Goal: Task Accomplishment & Management: Manage account settings

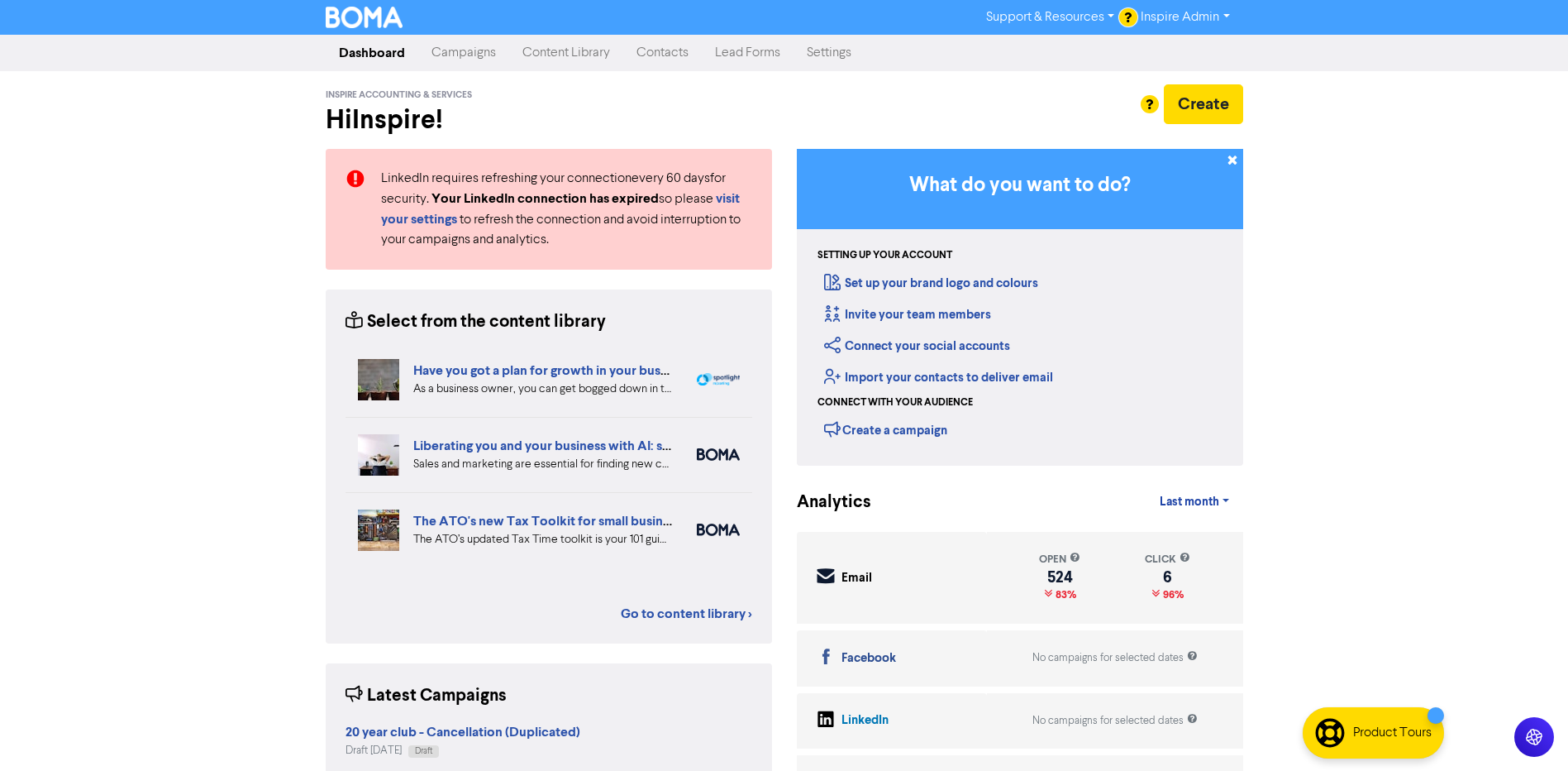
click at [480, 54] on link "Campaigns" at bounding box center [463, 53] width 91 height 33
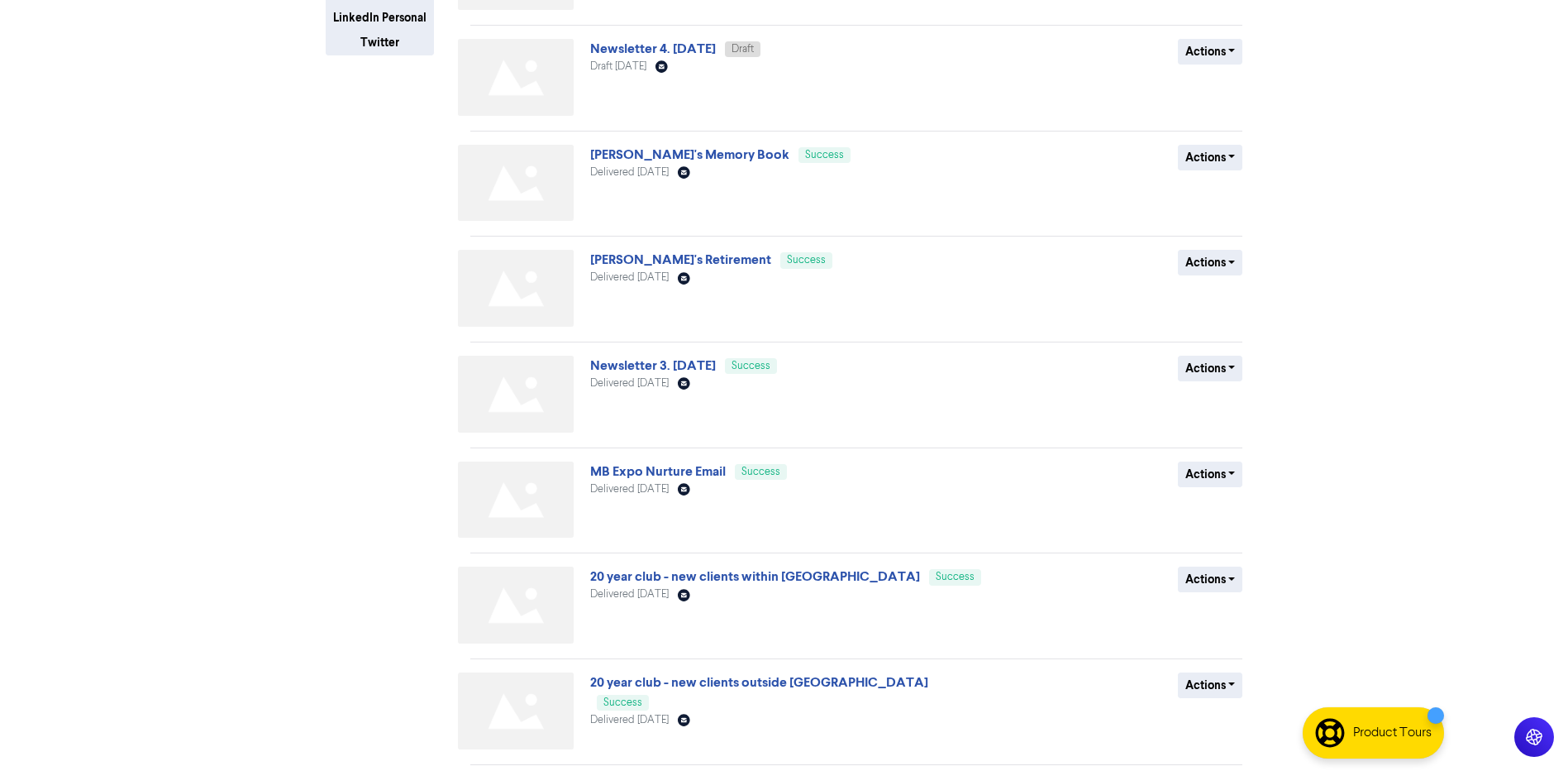
scroll to position [466, 0]
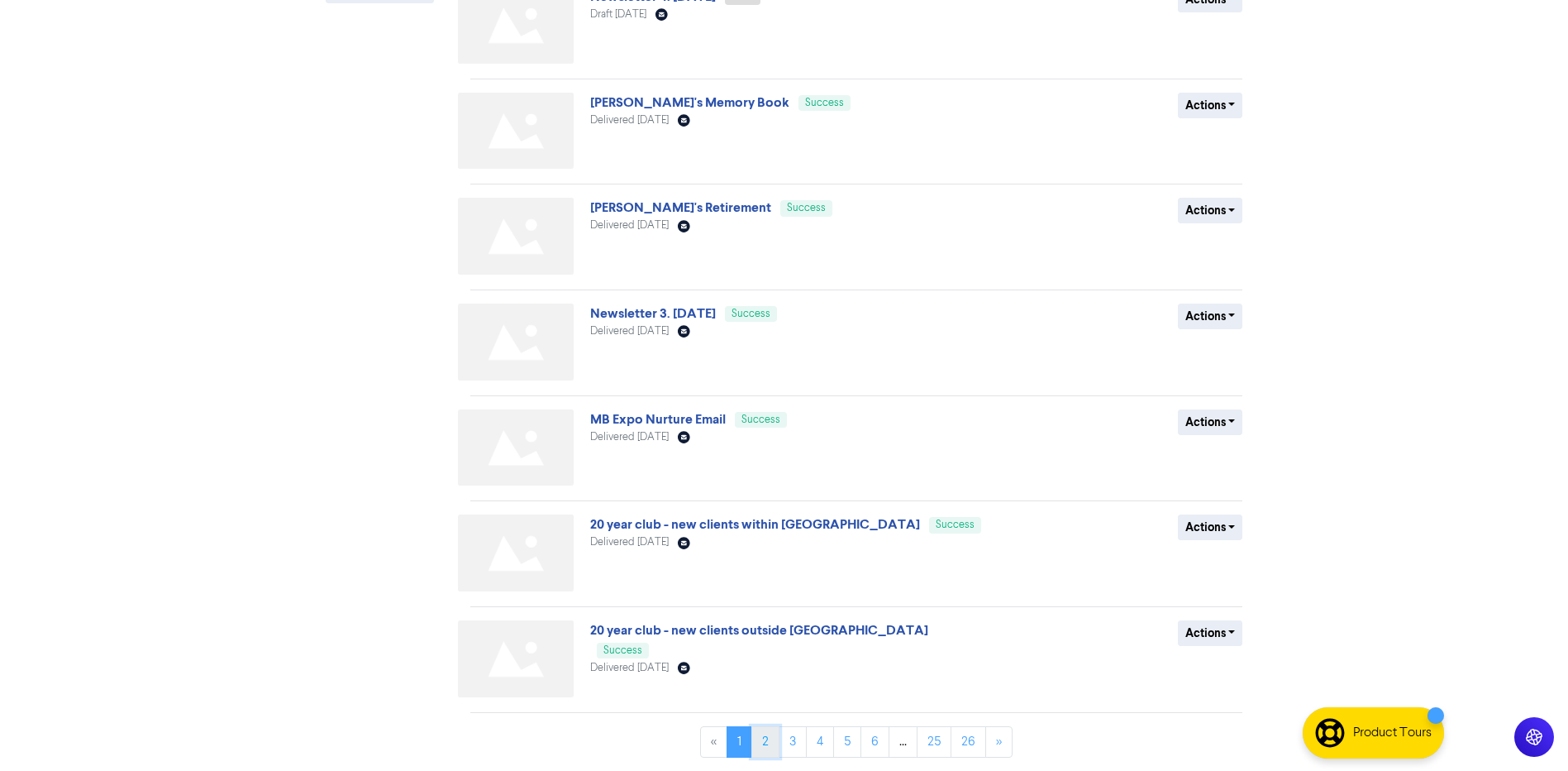
click at [762, 738] on link "2" at bounding box center [765, 742] width 28 height 31
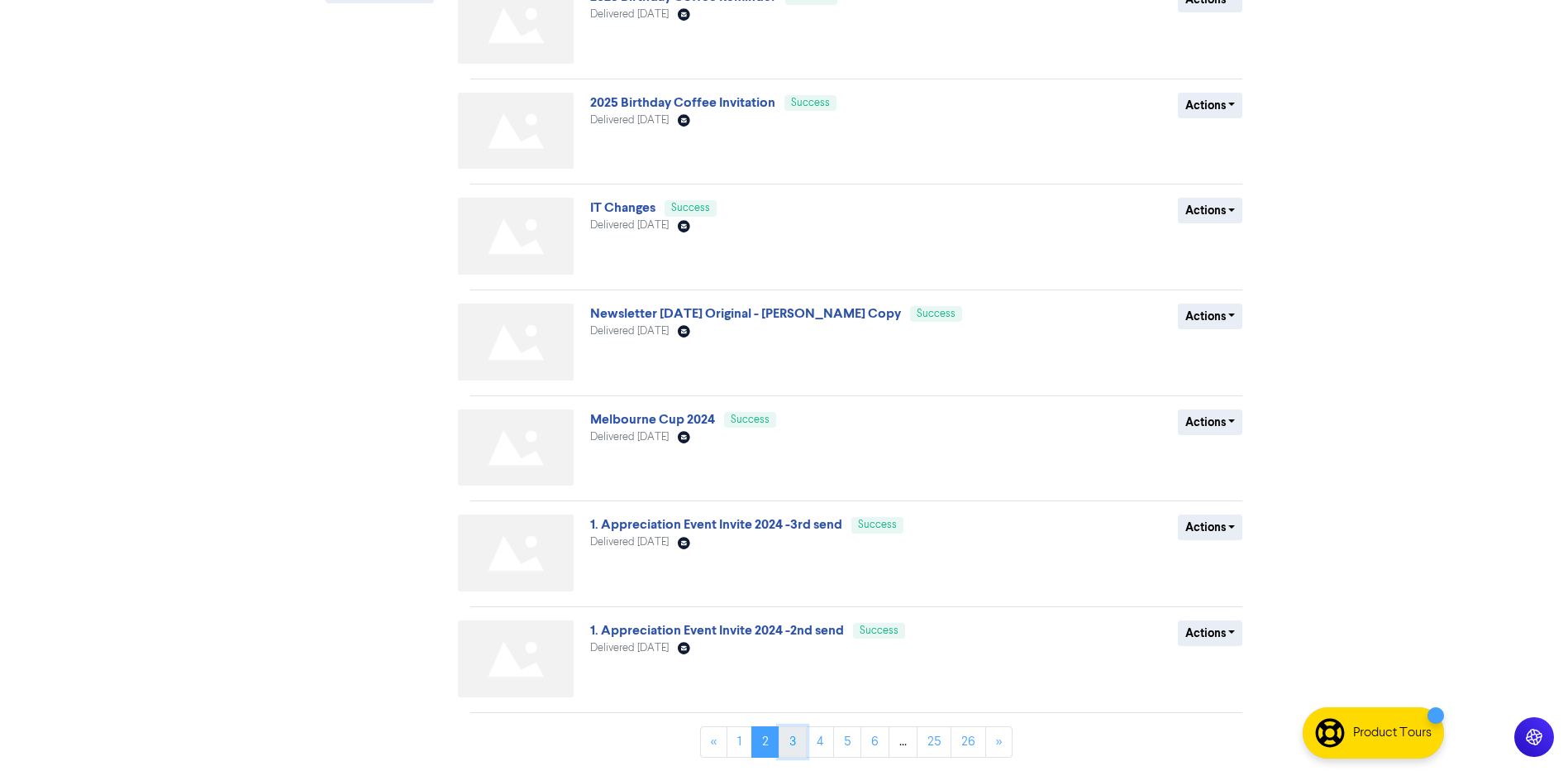
click at [791, 744] on link "3" at bounding box center [792, 742] width 28 height 31
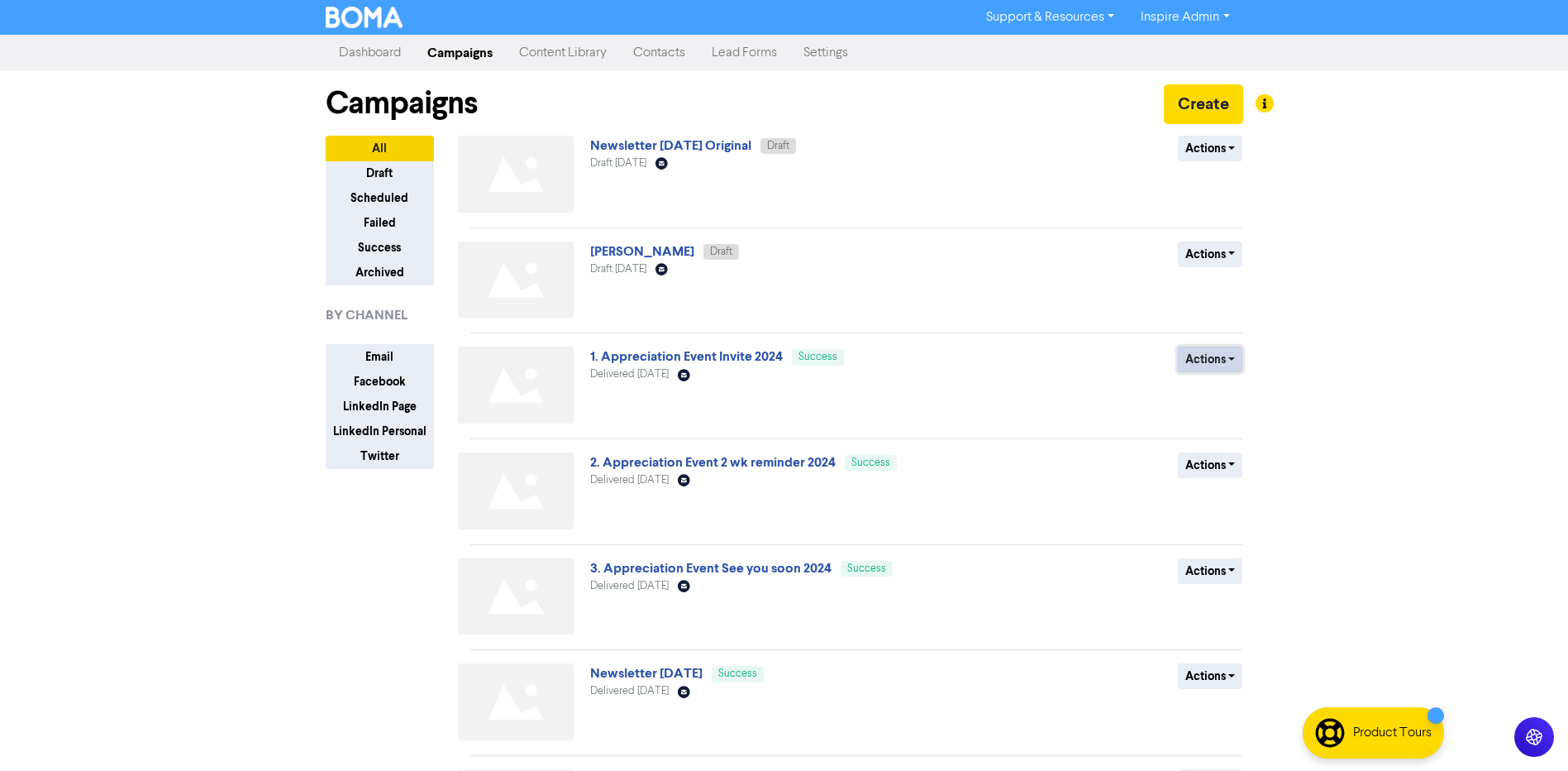
click at [1219, 362] on button "Actions" at bounding box center [1210, 359] width 65 height 25
click at [1221, 395] on button "Duplicate" at bounding box center [1244, 394] width 131 height 26
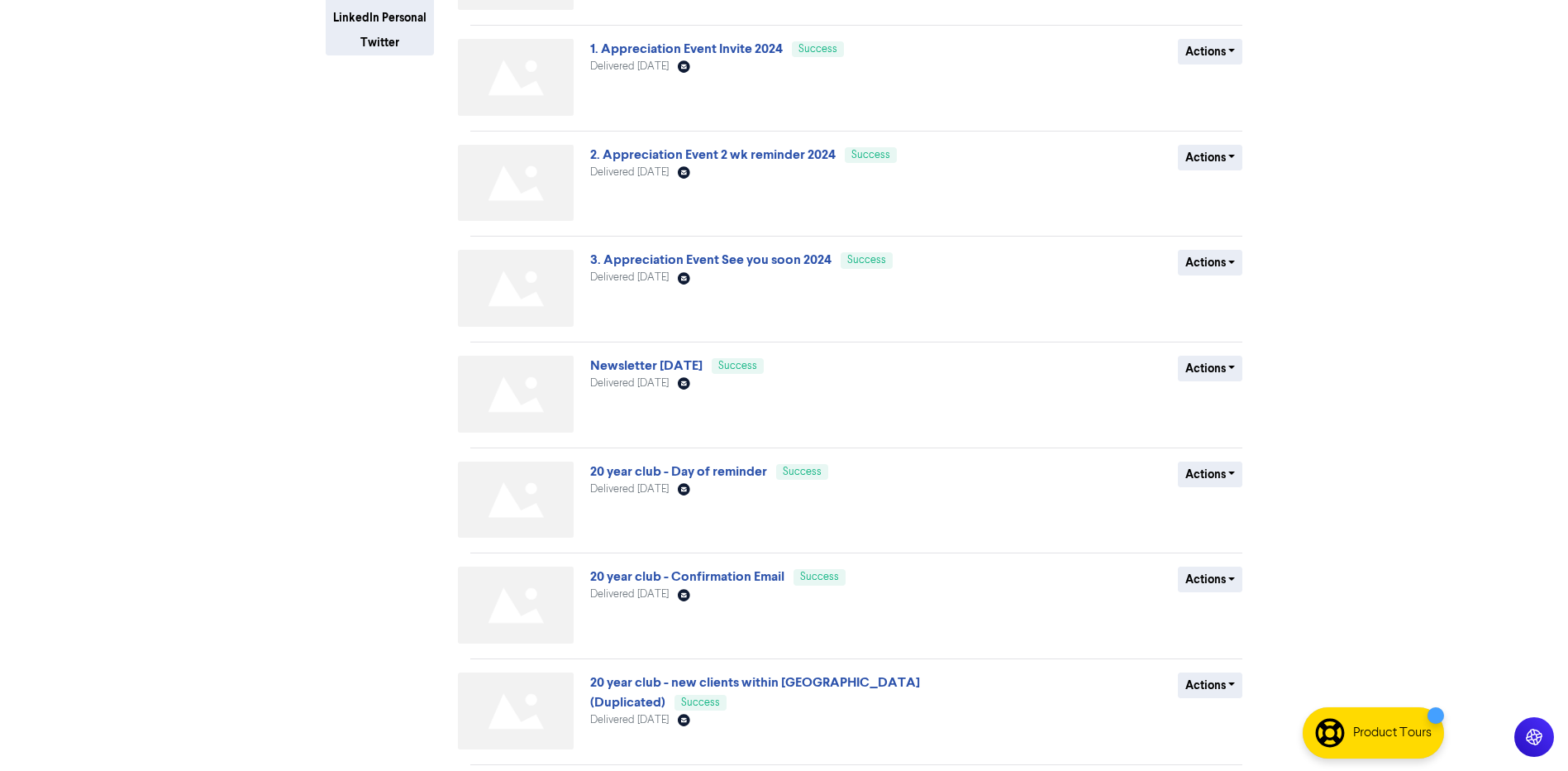
scroll to position [466, 0]
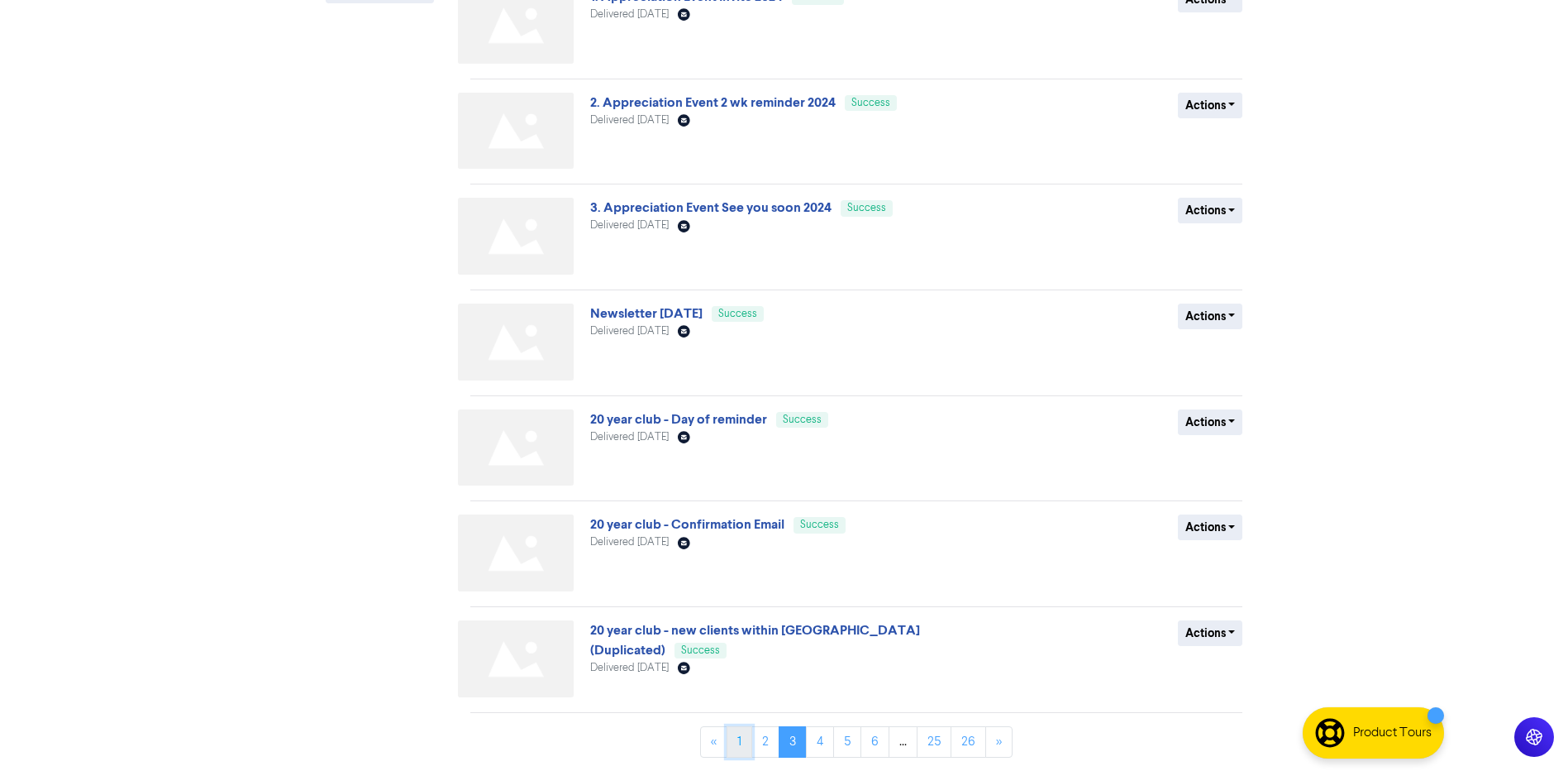
click at [744, 741] on link "1" at bounding box center [740, 742] width 25 height 31
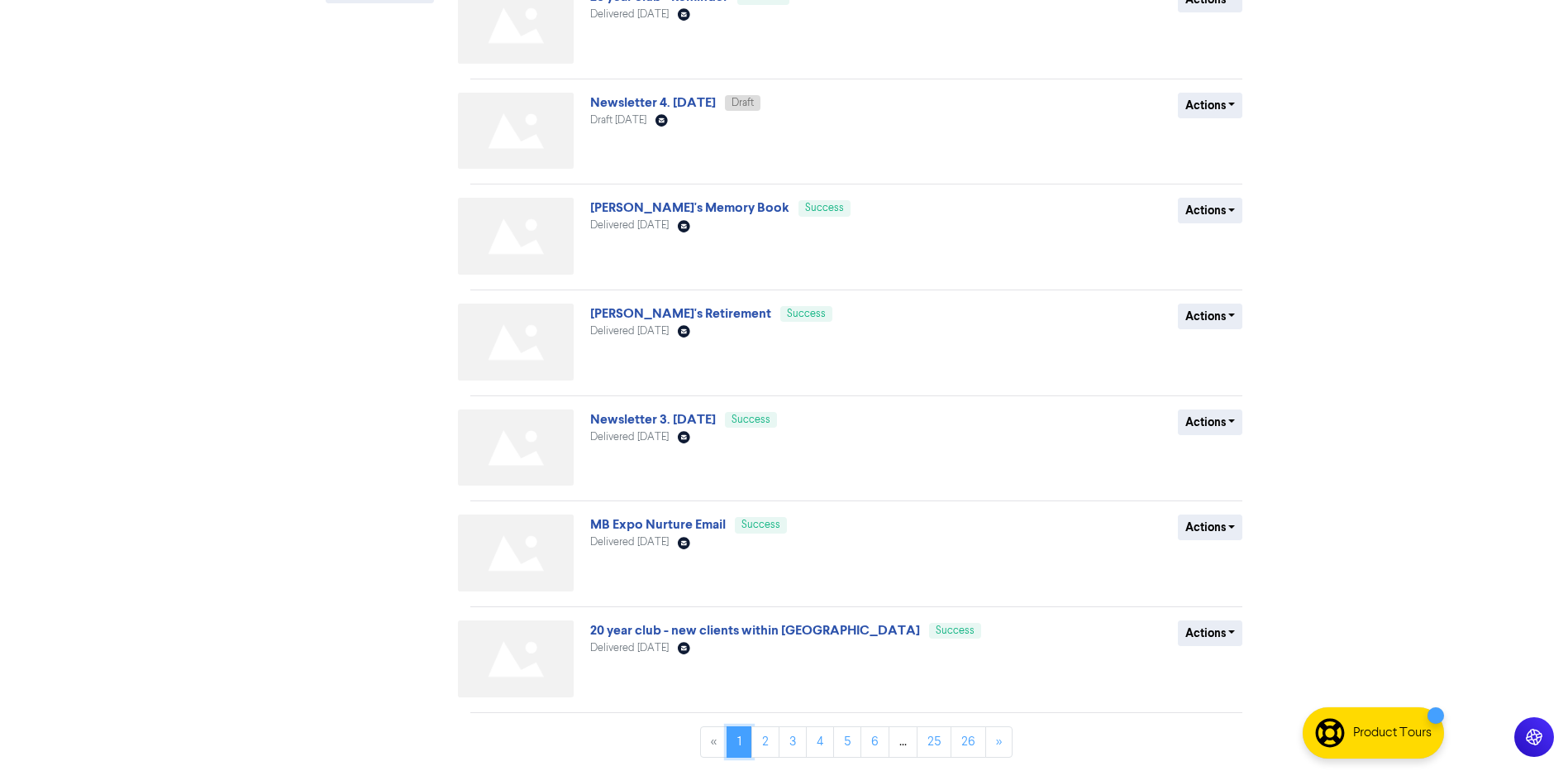
scroll to position [0, 0]
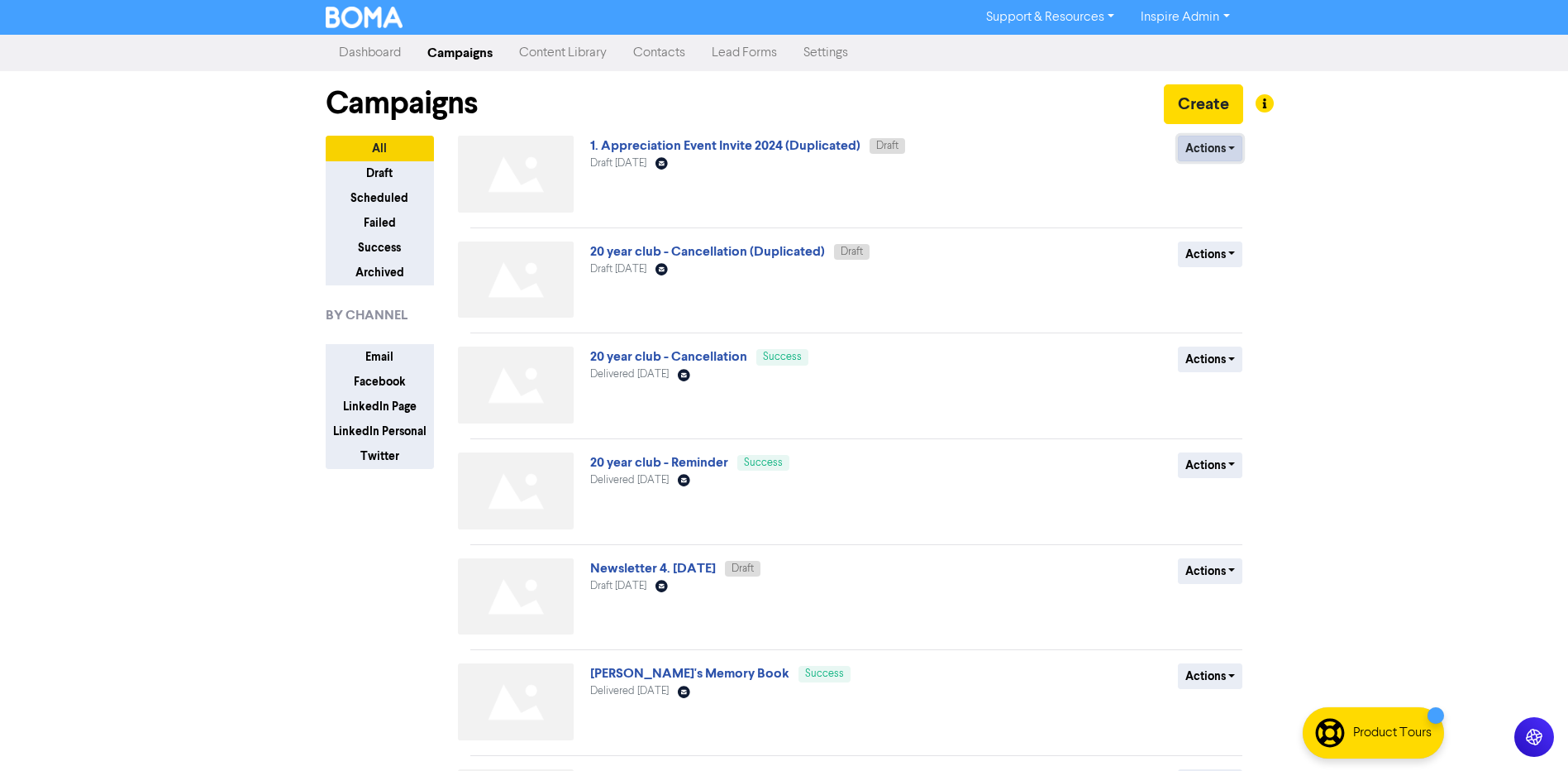
click at [1198, 155] on button "Actions" at bounding box center [1210, 148] width 65 height 25
click at [1215, 237] on button "Rename" at bounding box center [1244, 236] width 131 height 26
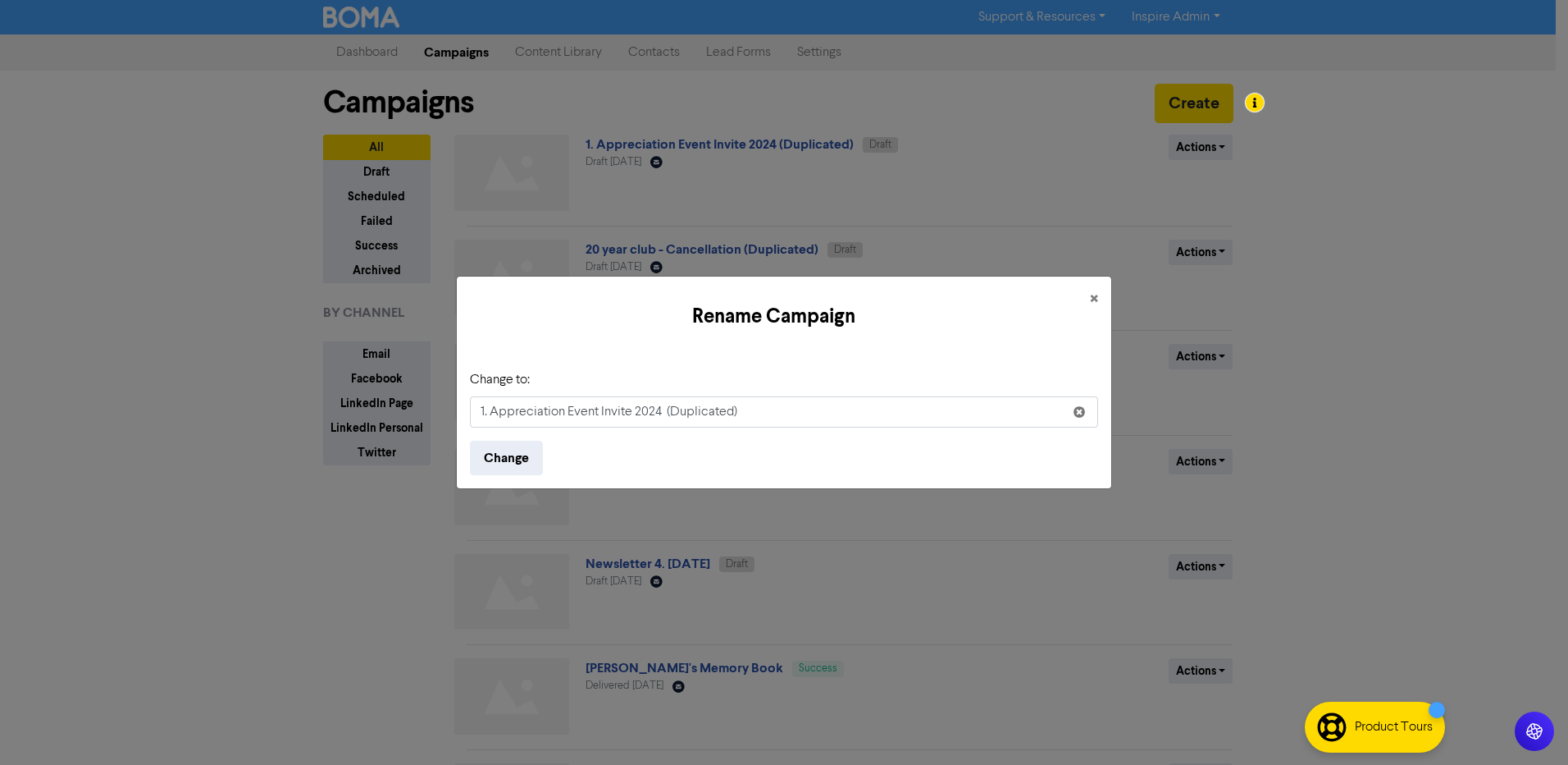
drag, startPoint x: 746, startPoint y: 419, endPoint x: 654, endPoint y: 413, distance: 92.2
click at [654, 413] on input "1. Appreciation Event Invite 2024 (Duplicated)" at bounding box center [784, 412] width 628 height 31
type input "1. Appreciation Event Invite 2025"
click at [494, 459] on button "Change" at bounding box center [506, 458] width 73 height 35
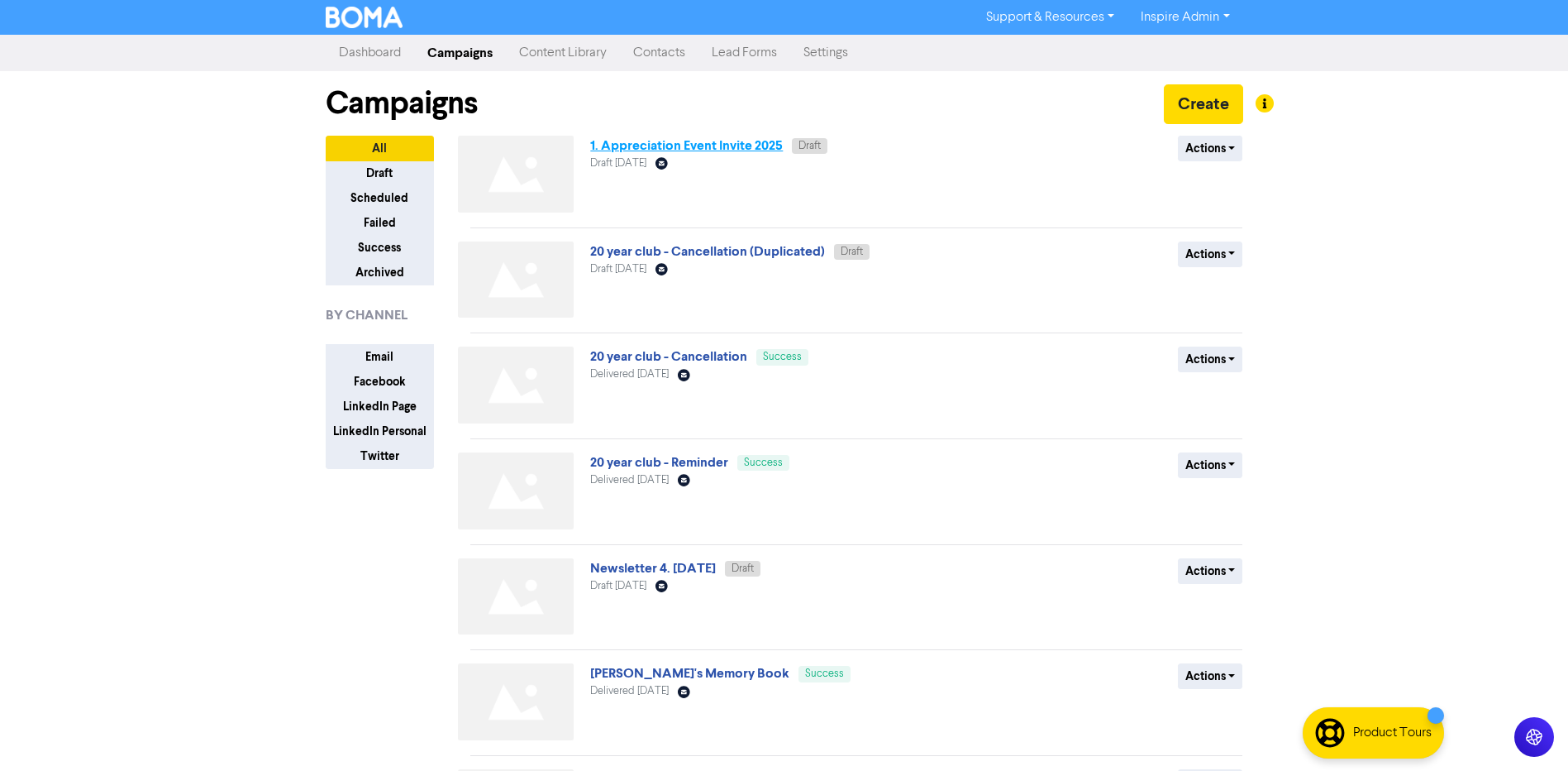
click at [740, 143] on link "1. Appreciation Event Invite 2025" at bounding box center [687, 145] width 193 height 17
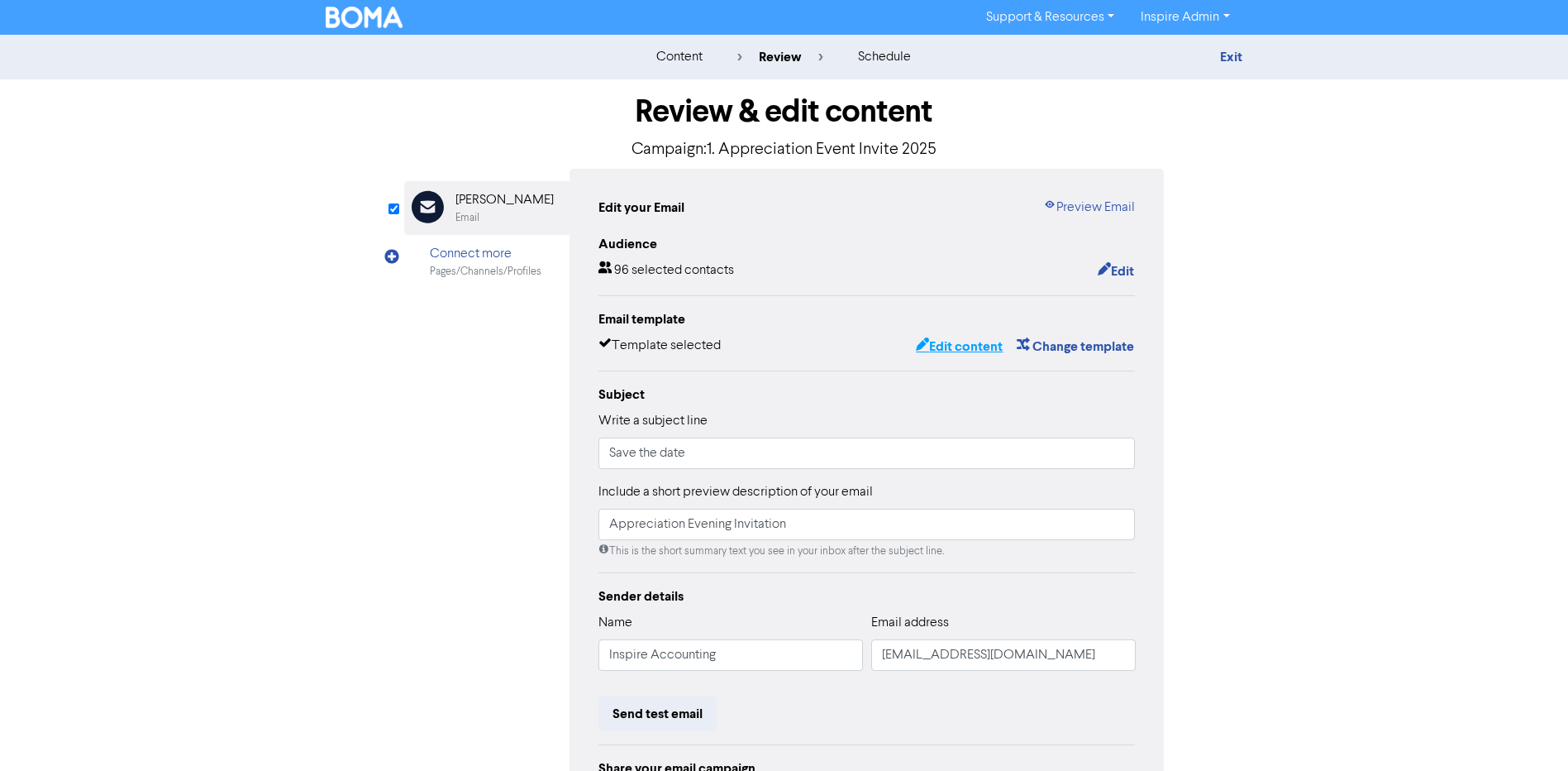
click at [976, 348] on button "Edit content" at bounding box center [959, 346] width 89 height 21
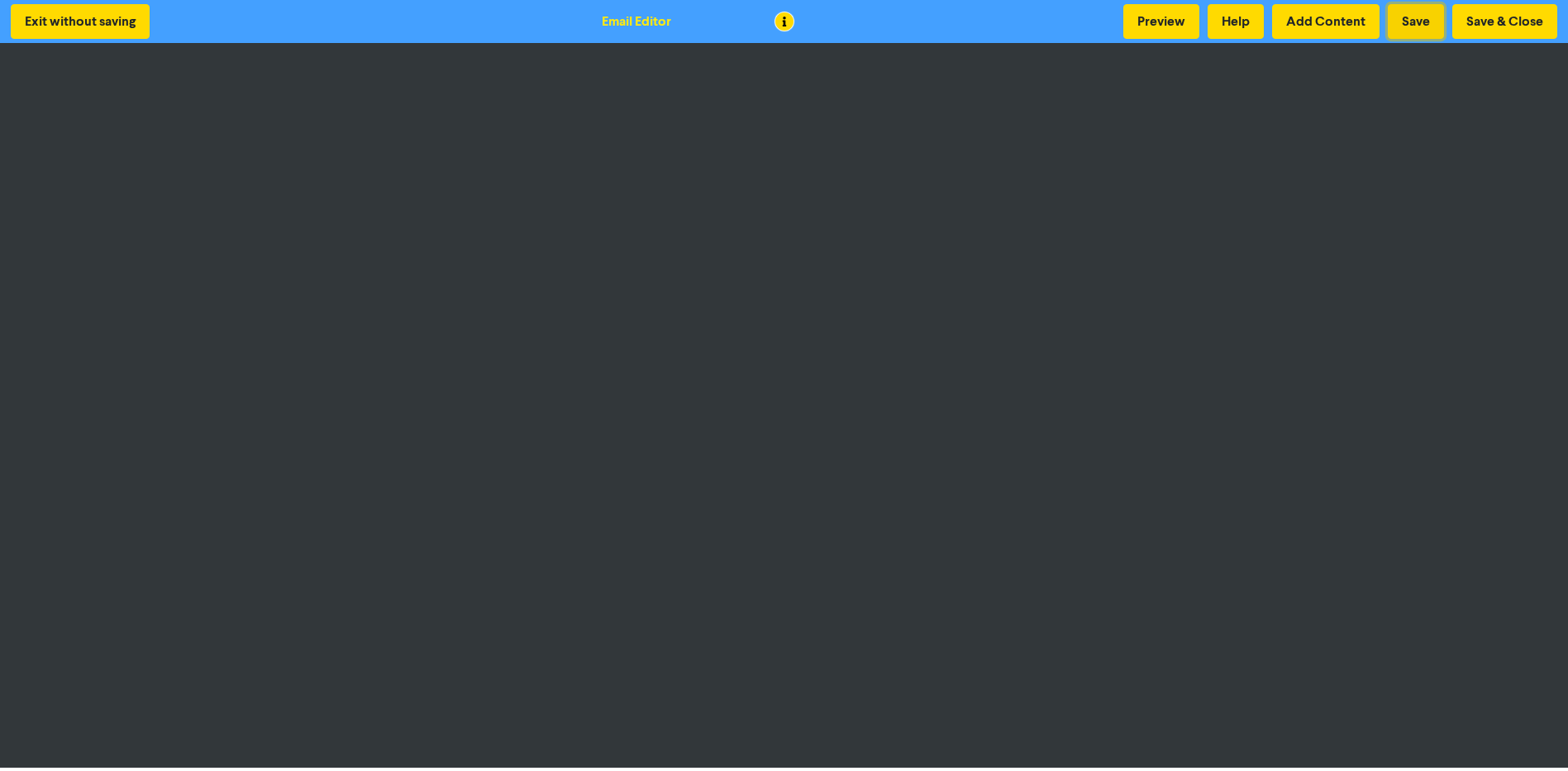
click at [1408, 24] on button "Save" at bounding box center [1416, 21] width 57 height 35
click at [1501, 19] on button "Save & Close" at bounding box center [1505, 21] width 105 height 35
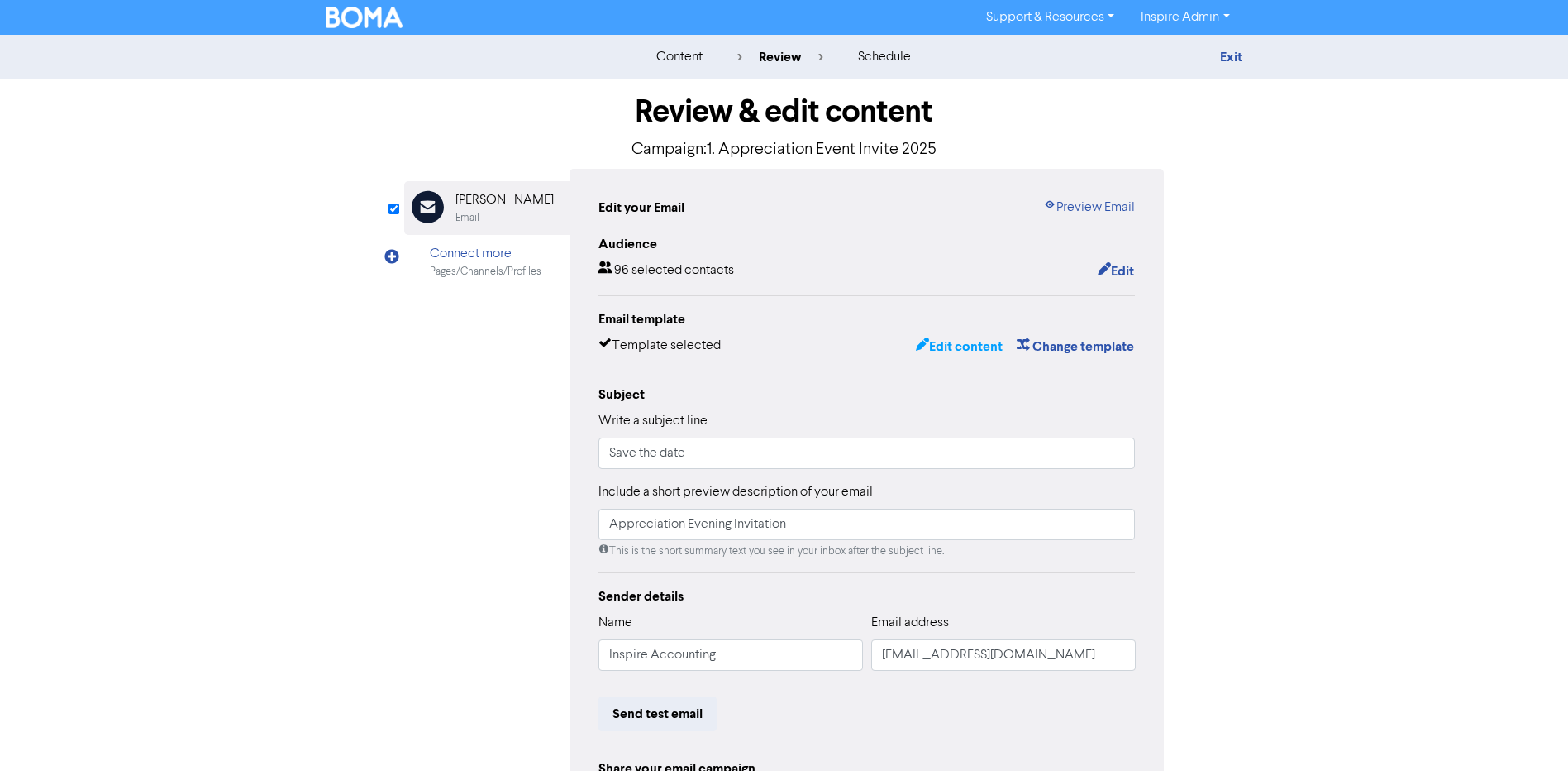
scroll to position [177, 0]
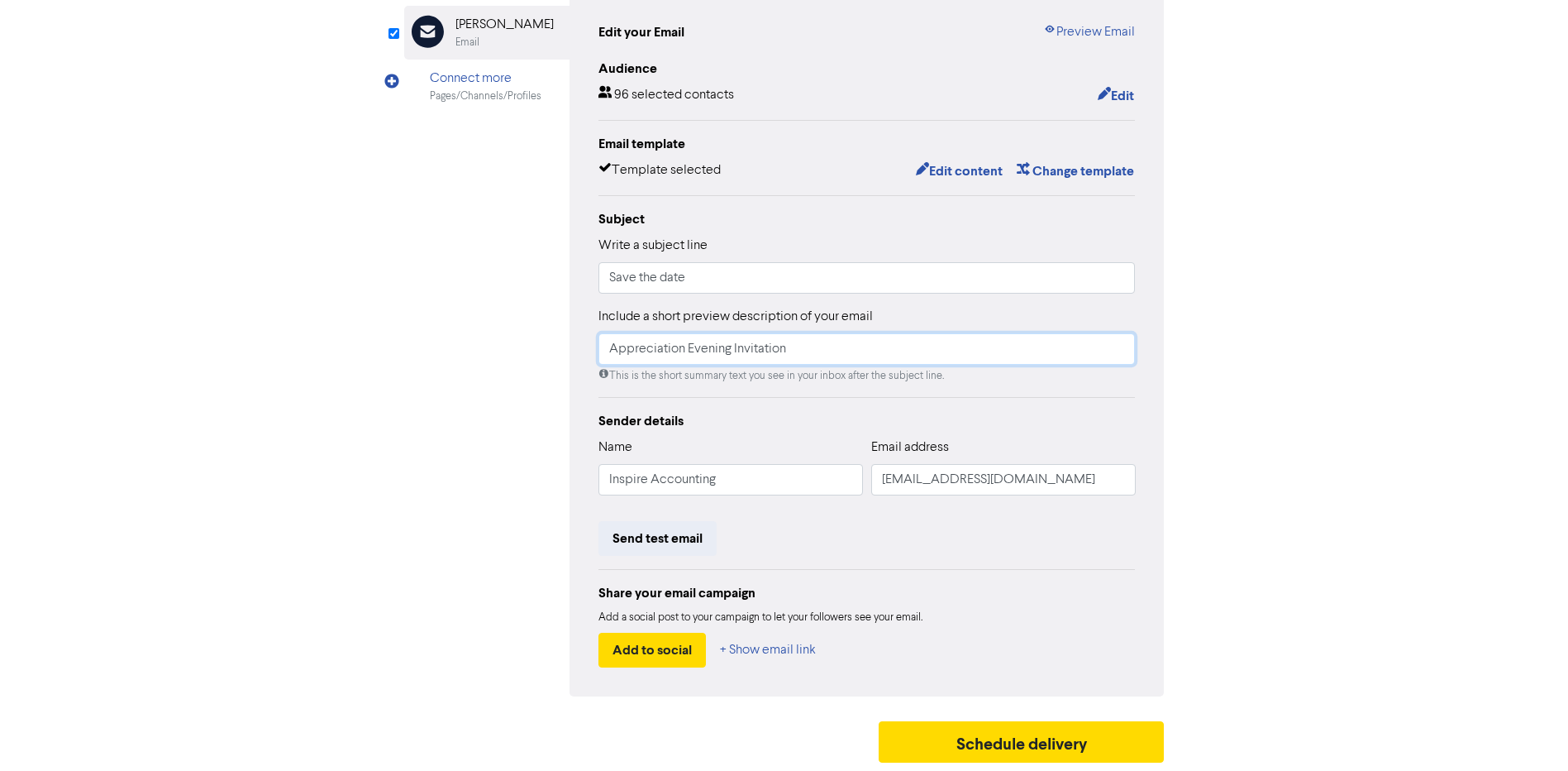
drag, startPoint x: 800, startPoint y: 349, endPoint x: 577, endPoint y: 354, distance: 223.1
click at [577, 354] on div "Edit your Email Preview Email Audience 96 selected contacts Edit Email template…" at bounding box center [866, 344] width 595 height 703
drag, startPoint x: 731, startPoint y: 349, endPoint x: 711, endPoint y: 350, distance: 20.0
click at [711, 350] on input "You are Invited to the VIP event of the year" at bounding box center [866, 349] width 537 height 31
type input "You are Invited to Inspire's VIP event of the year"
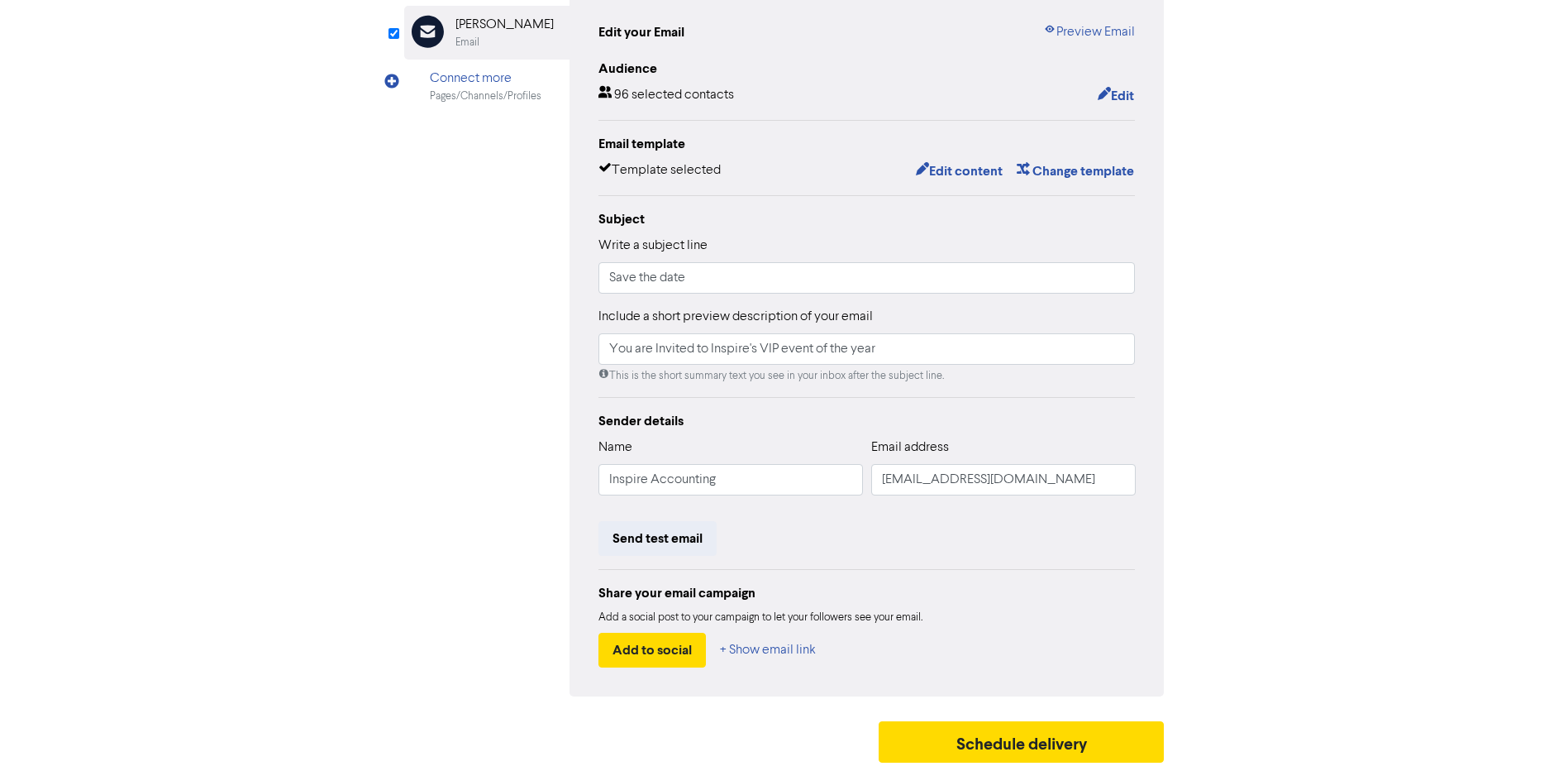
click at [1328, 441] on div "content review schedule Exit Review & edit content Campaign: 1. Appreciation Ev…" at bounding box center [784, 315] width 1568 height 911
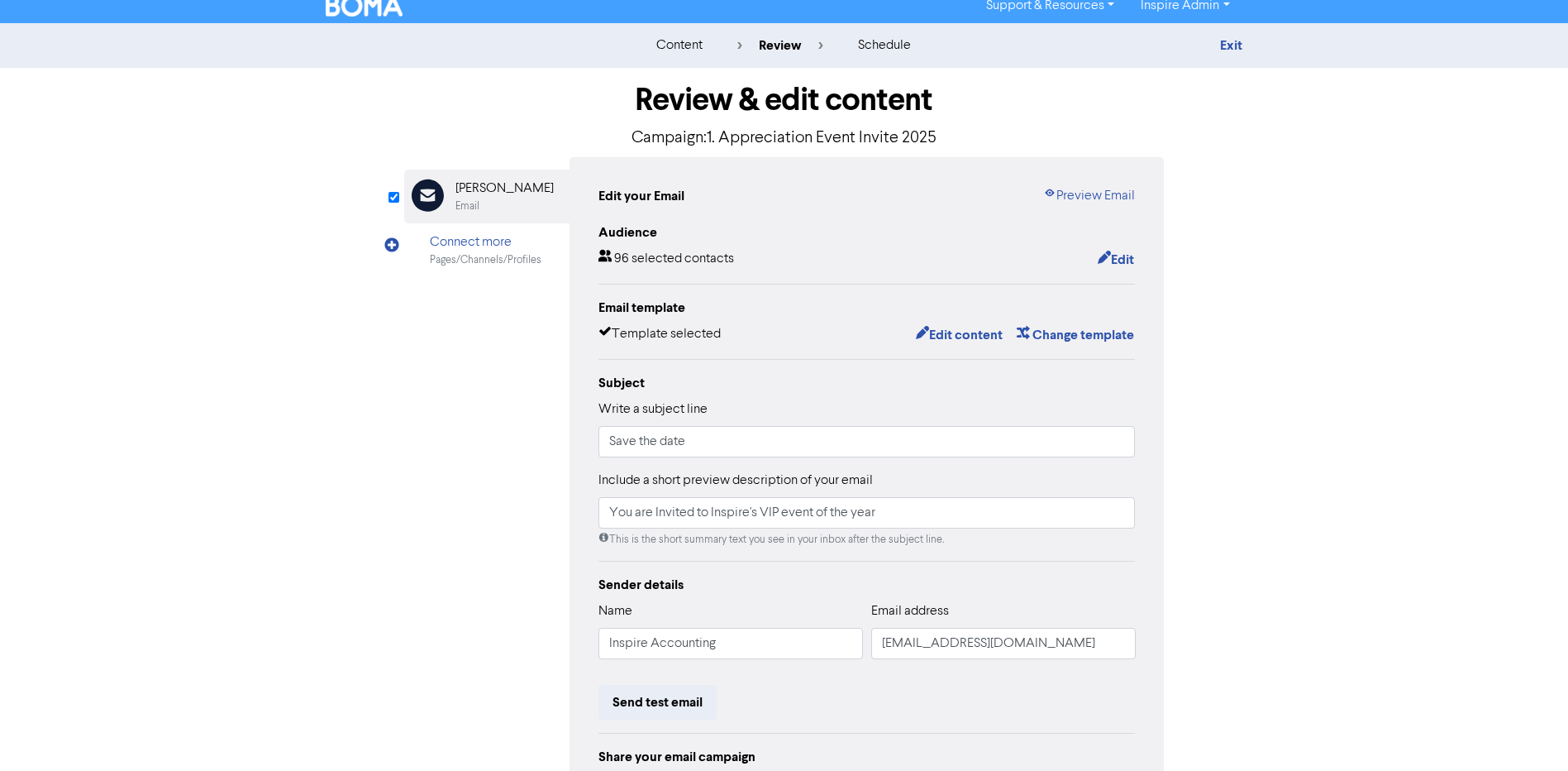
scroll to position [0, 0]
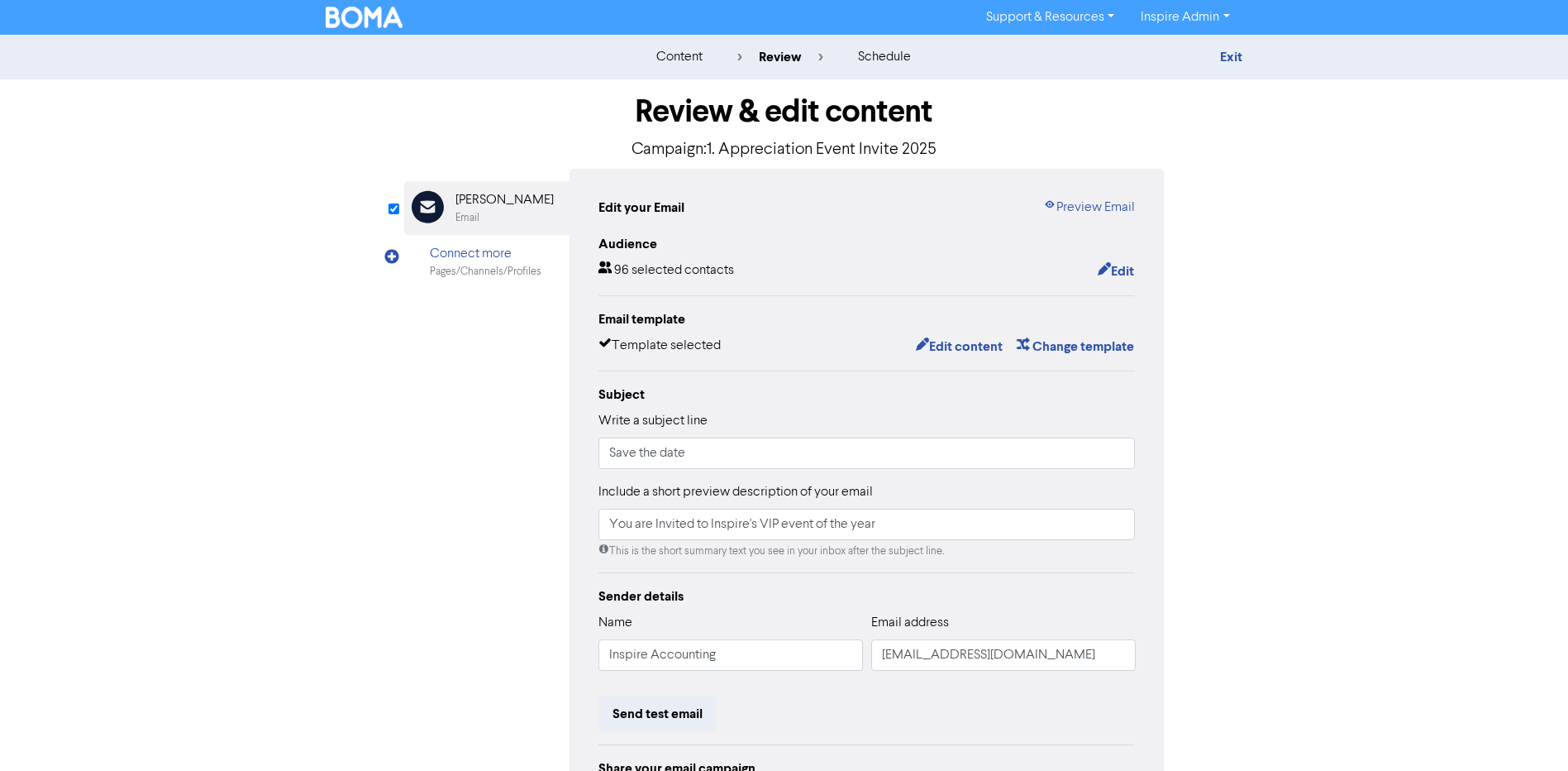
click at [346, 19] on img at bounding box center [364, 18] width 78 height 21
